Goal: Transaction & Acquisition: Purchase product/service

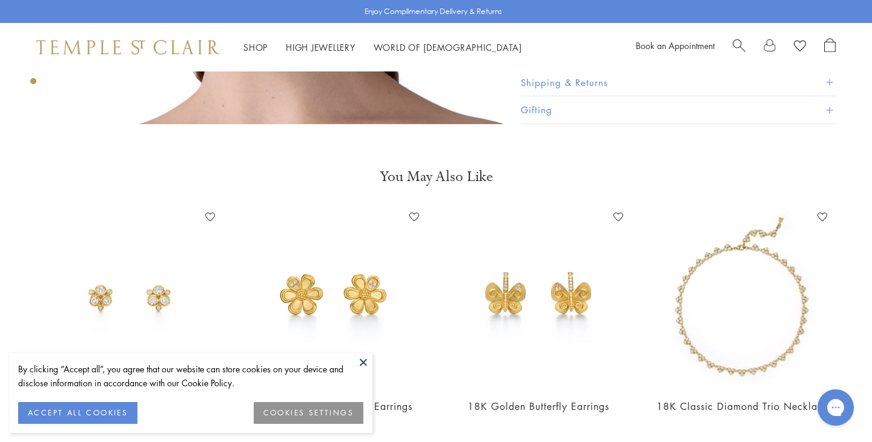
scroll to position [850, 0]
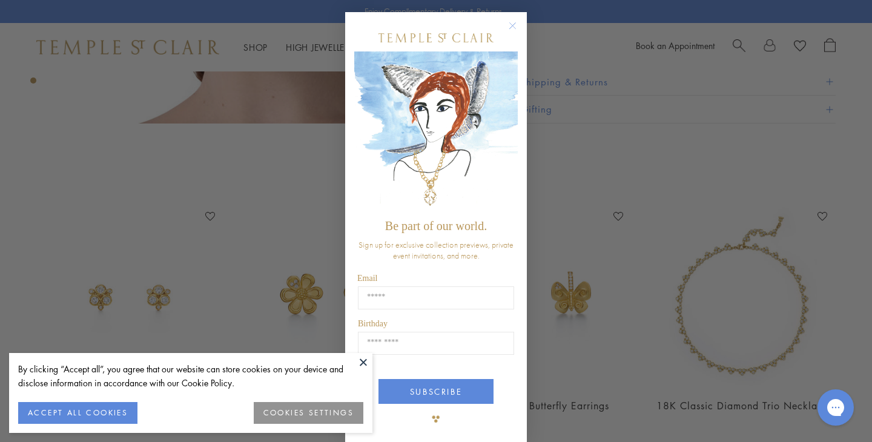
click at [510, 27] on circle "Close dialog" at bounding box center [513, 26] width 15 height 15
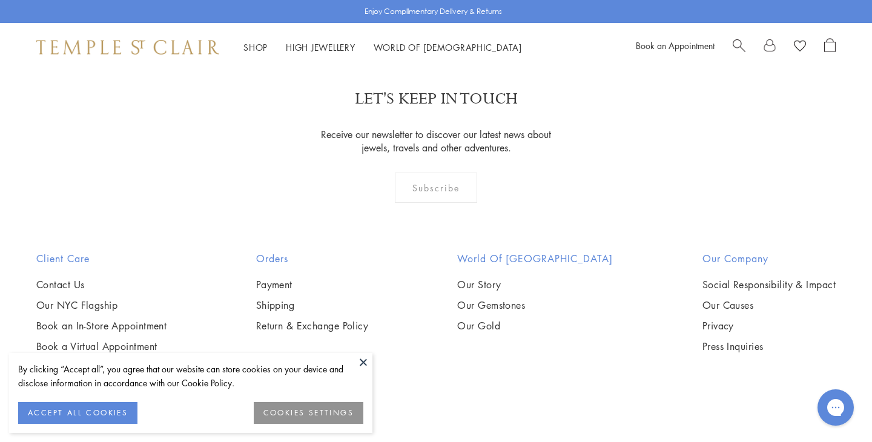
scroll to position [1727, 0]
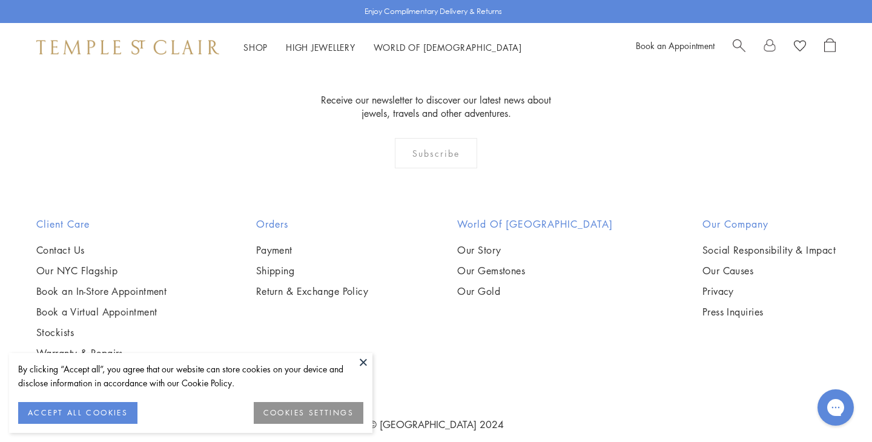
click at [112, 417] on button "ACCEPT ALL COOKIES" at bounding box center [77, 413] width 119 height 22
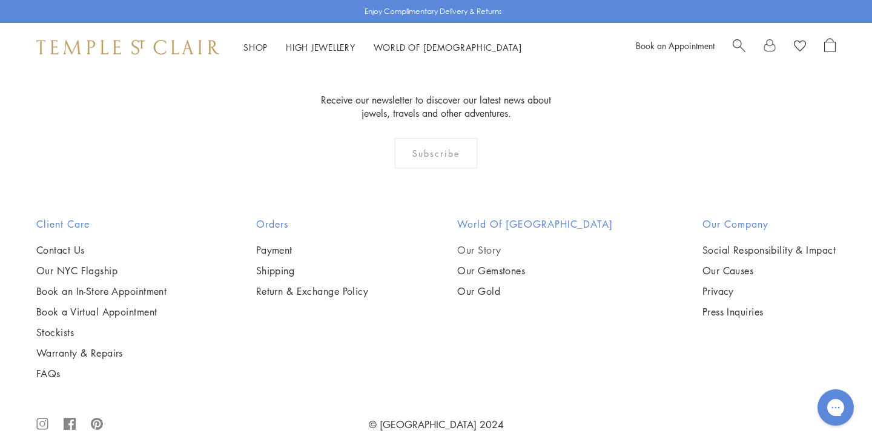
click at [506, 244] on link "Our Story" at bounding box center [535, 250] width 156 height 13
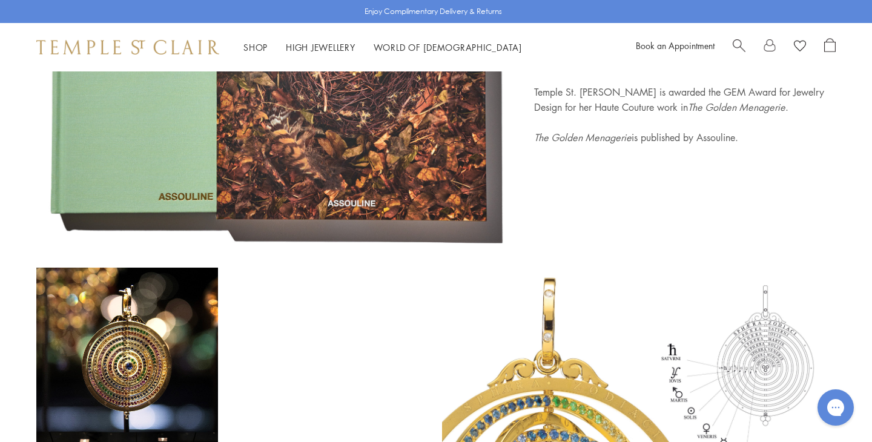
scroll to position [4851, 0]
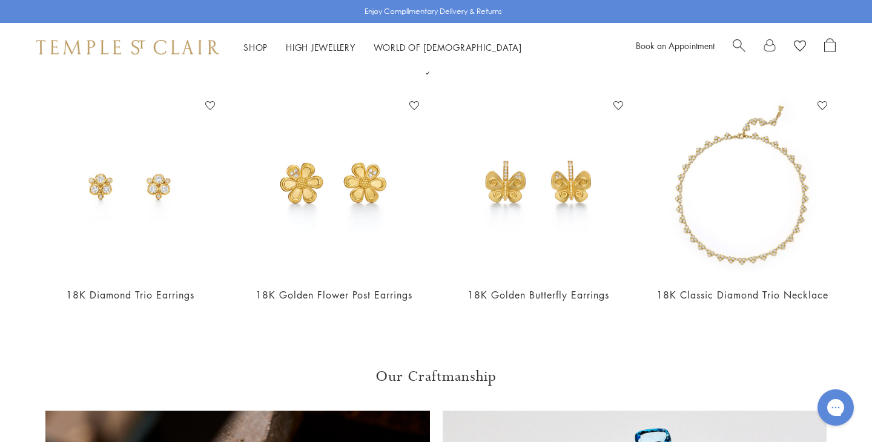
scroll to position [967, 0]
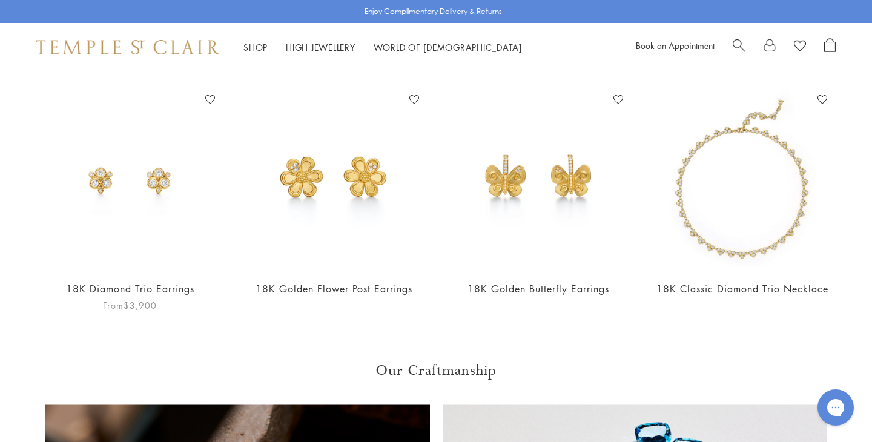
click at [111, 282] on link "18K Diamond Trio Earrings" at bounding box center [130, 288] width 128 height 13
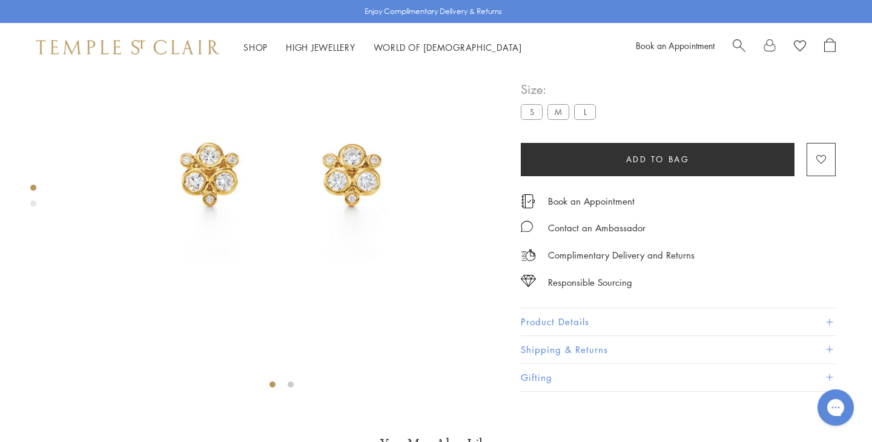
scroll to position [121, 0]
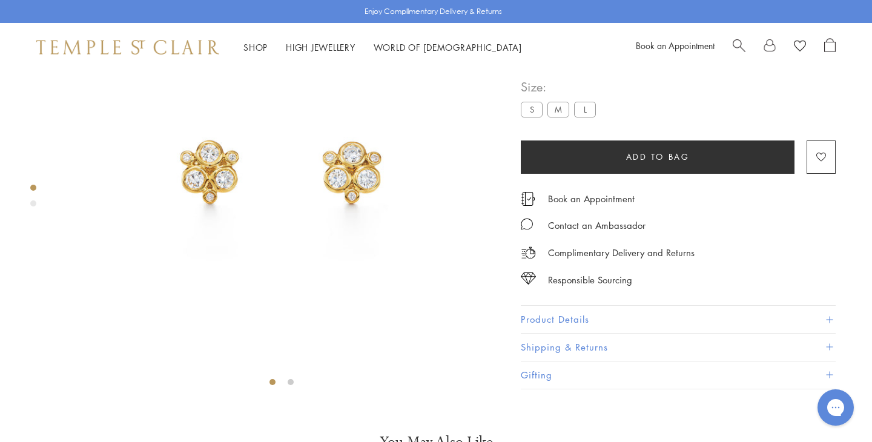
click at [557, 118] on label "M" at bounding box center [559, 109] width 22 height 15
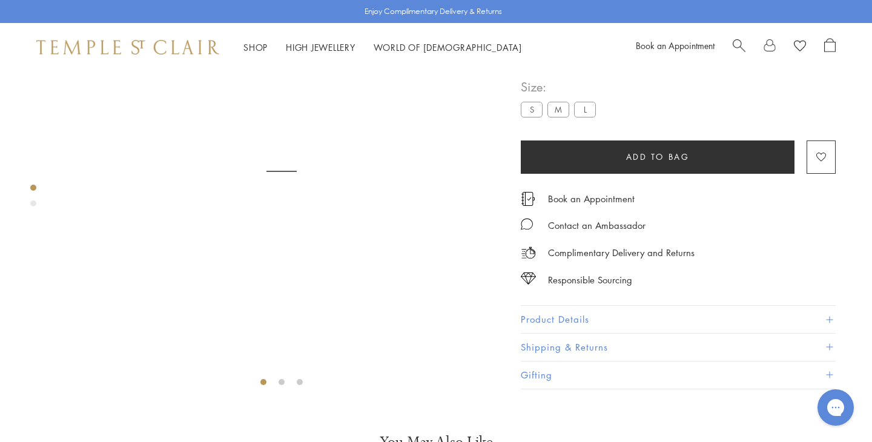
scroll to position [71, 0]
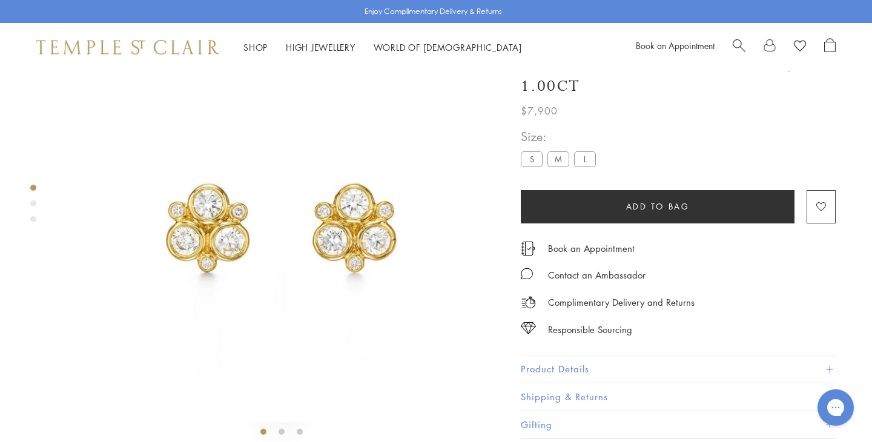
click at [584, 167] on label "L" at bounding box center [585, 159] width 22 height 15
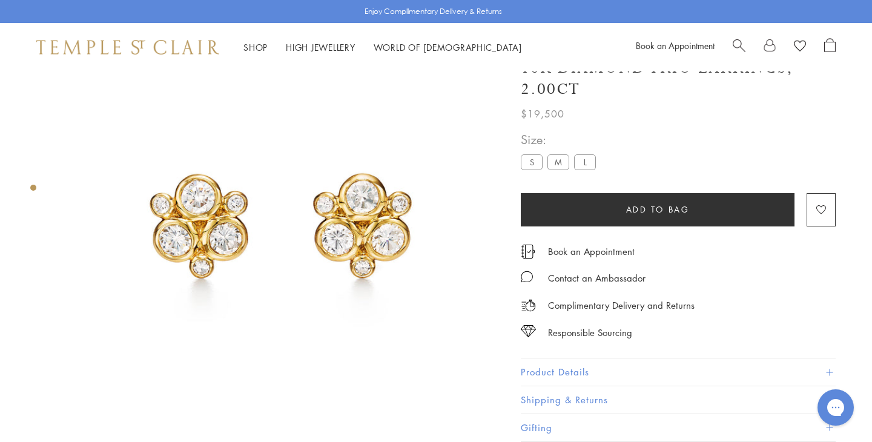
click at [532, 165] on label "S" at bounding box center [532, 162] width 22 height 15
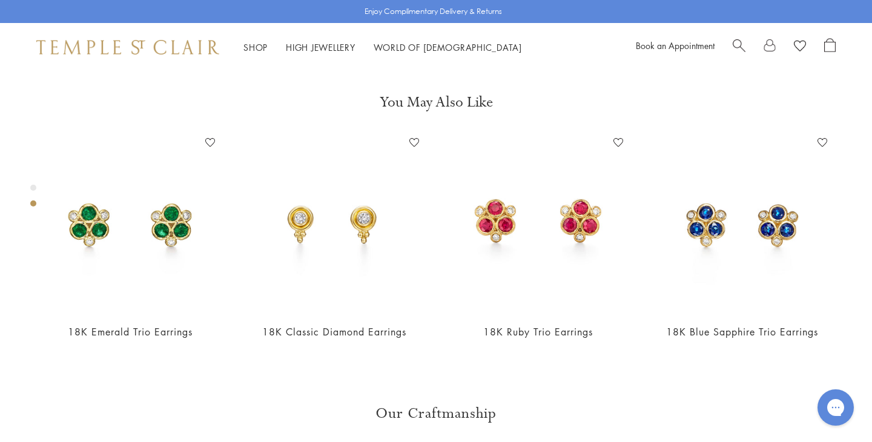
scroll to position [466, 0]
